Goal: Navigation & Orientation: Go to known website

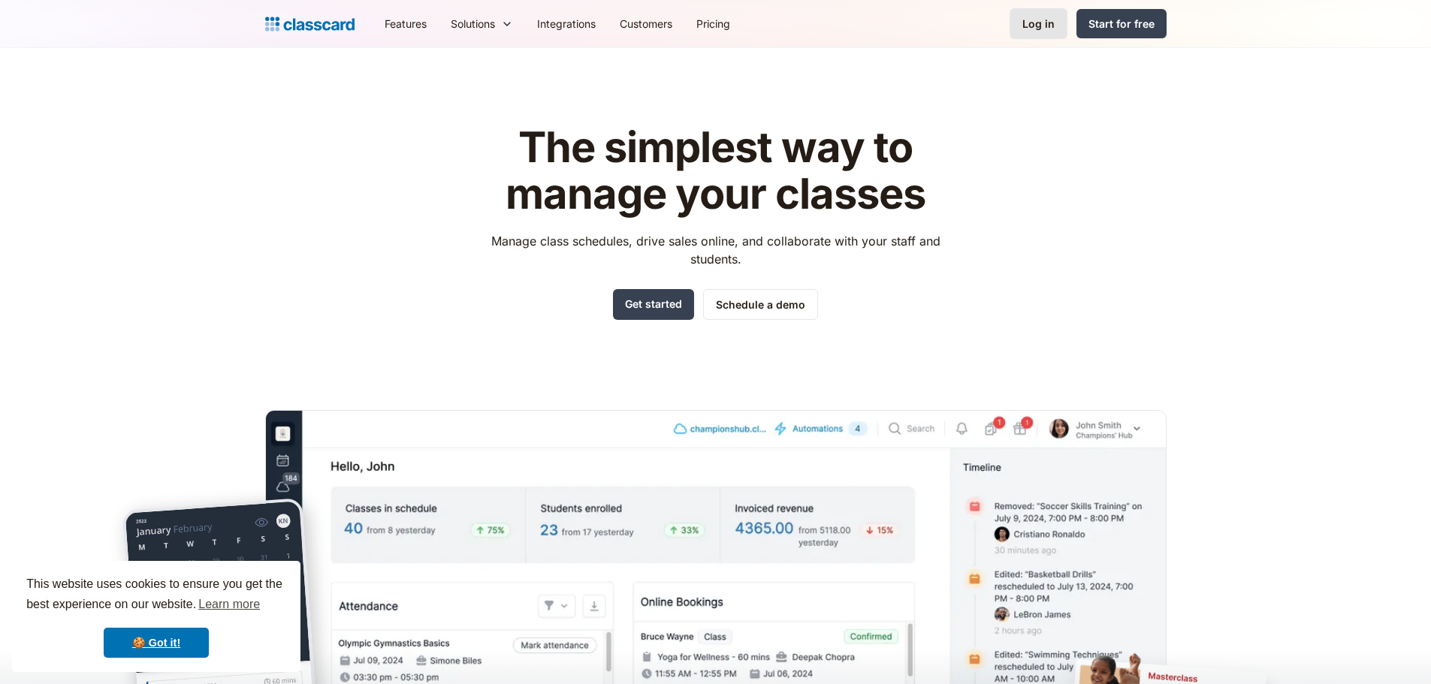
click at [1049, 25] on div "Log in" at bounding box center [1038, 24] width 32 height 16
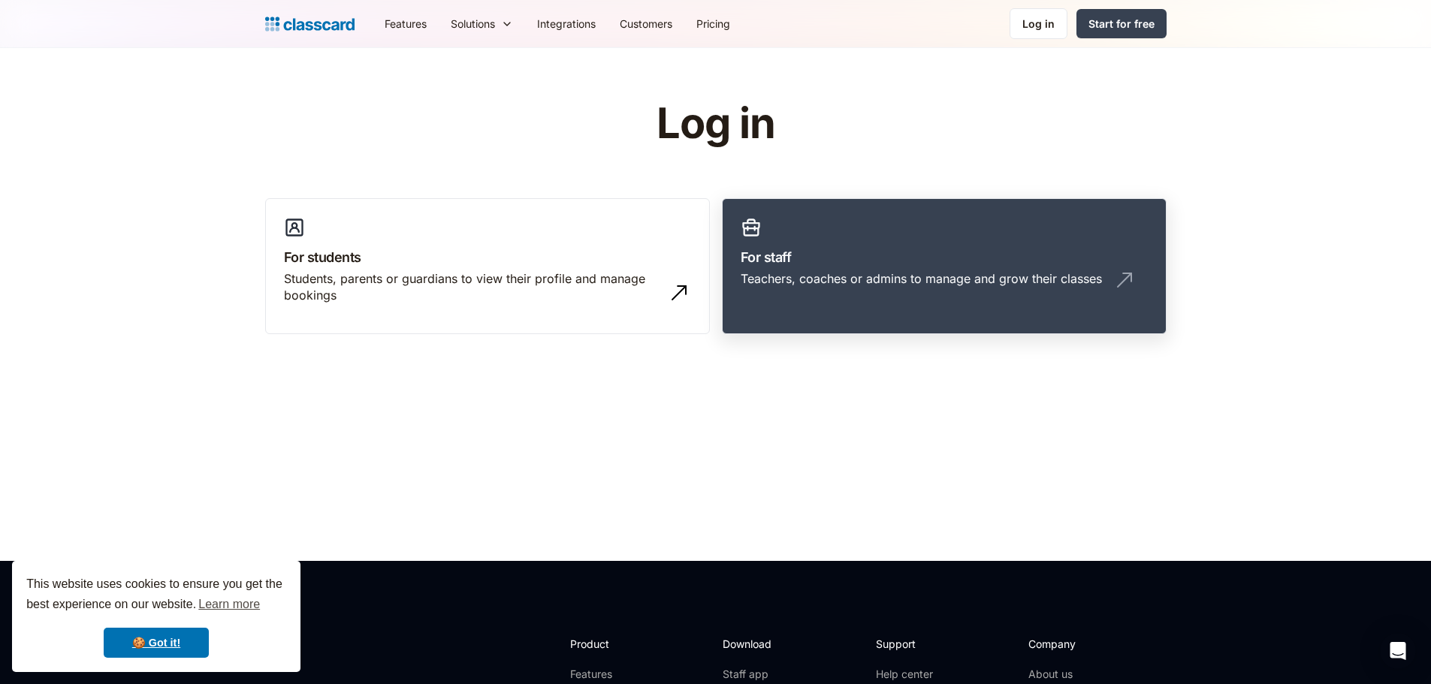
click at [825, 275] on div "Teachers, coaches or admins to manage and grow their classes" at bounding box center [921, 278] width 361 height 17
